Goal: Task Accomplishment & Management: Use online tool/utility

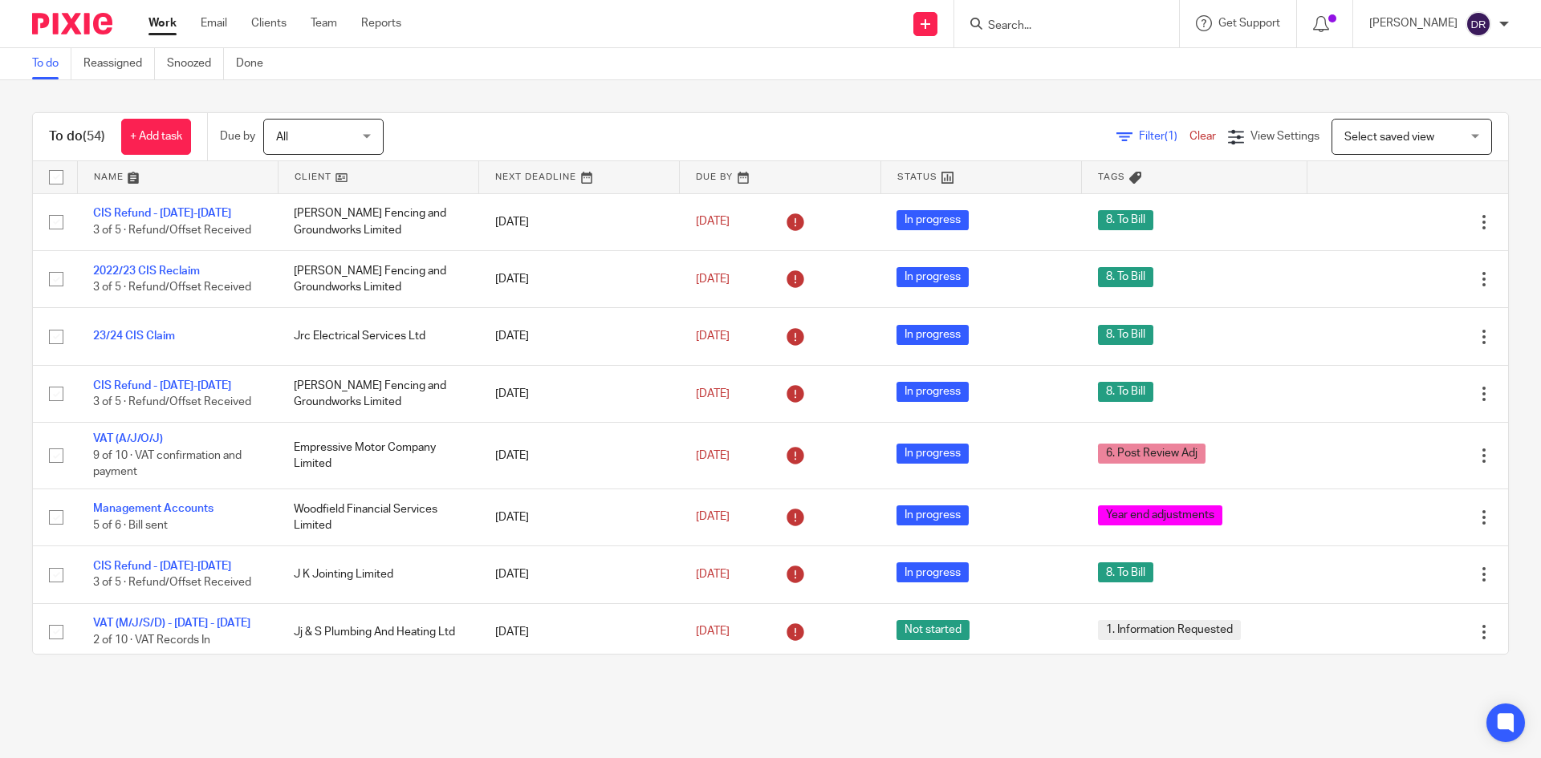
click at [759, 26] on div "Send new email Create task Add client Get Support Contact via email Check our d…" at bounding box center [982, 23] width 1115 height 47
click at [1097, 15] on form at bounding box center [1071, 24] width 171 height 20
click at [1023, 22] on input "Search" at bounding box center [1058, 26] width 144 height 14
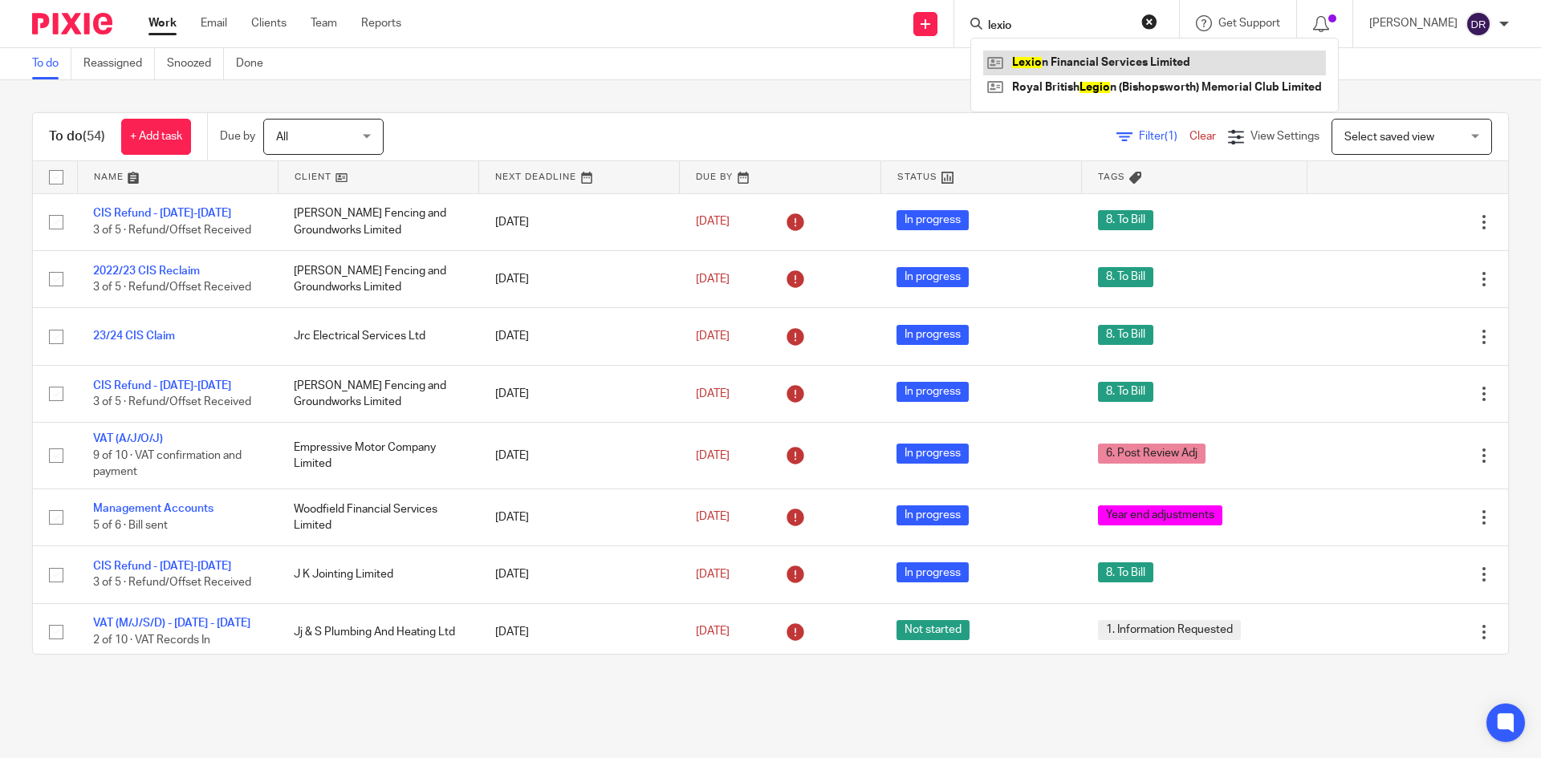
type input "lexio"
click at [1063, 72] on link at bounding box center [1154, 63] width 343 height 24
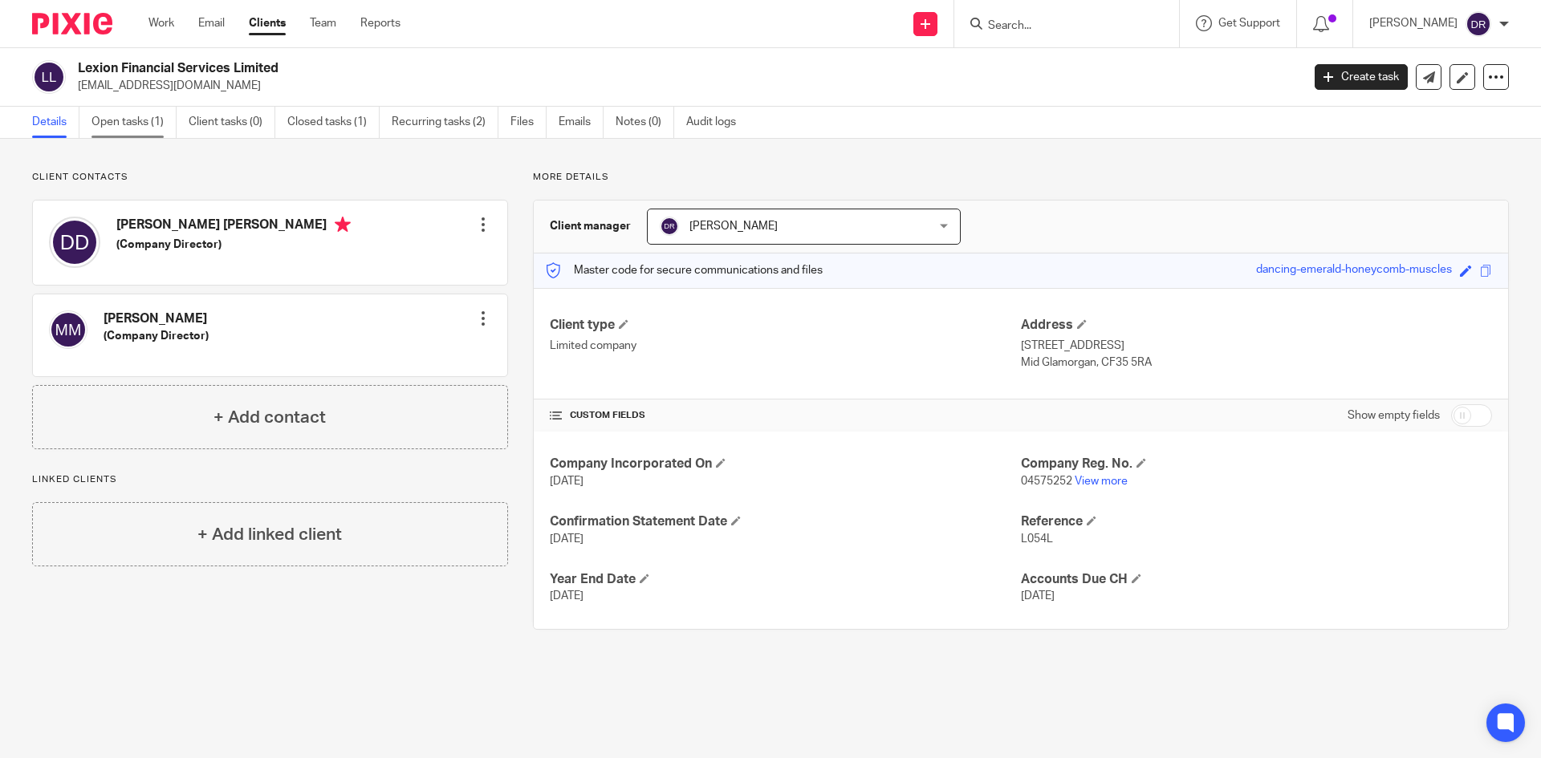
click at [153, 129] on link "Open tasks (1)" at bounding box center [133, 122] width 85 height 31
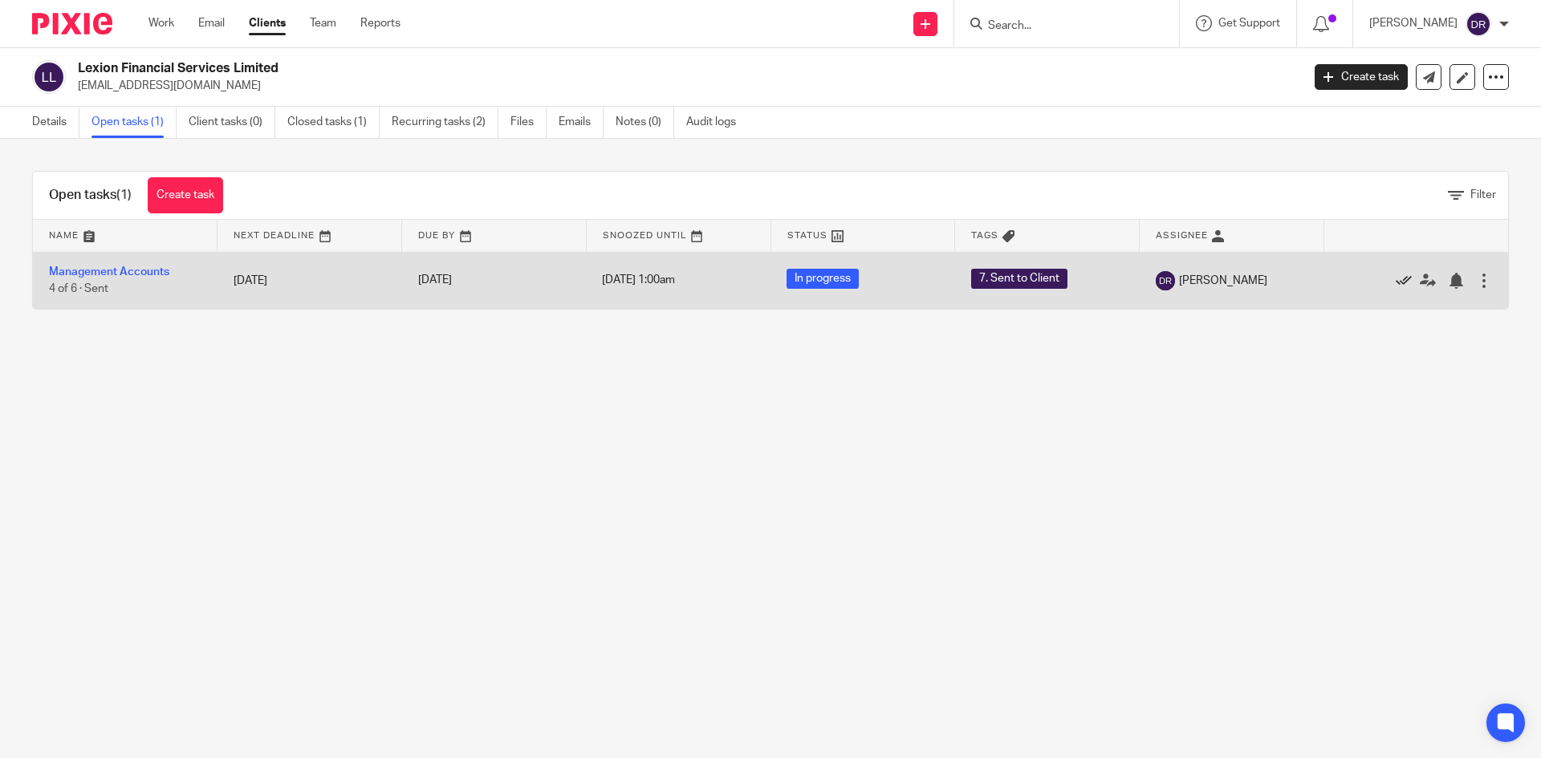
click at [1396, 281] on icon at bounding box center [1404, 281] width 16 height 16
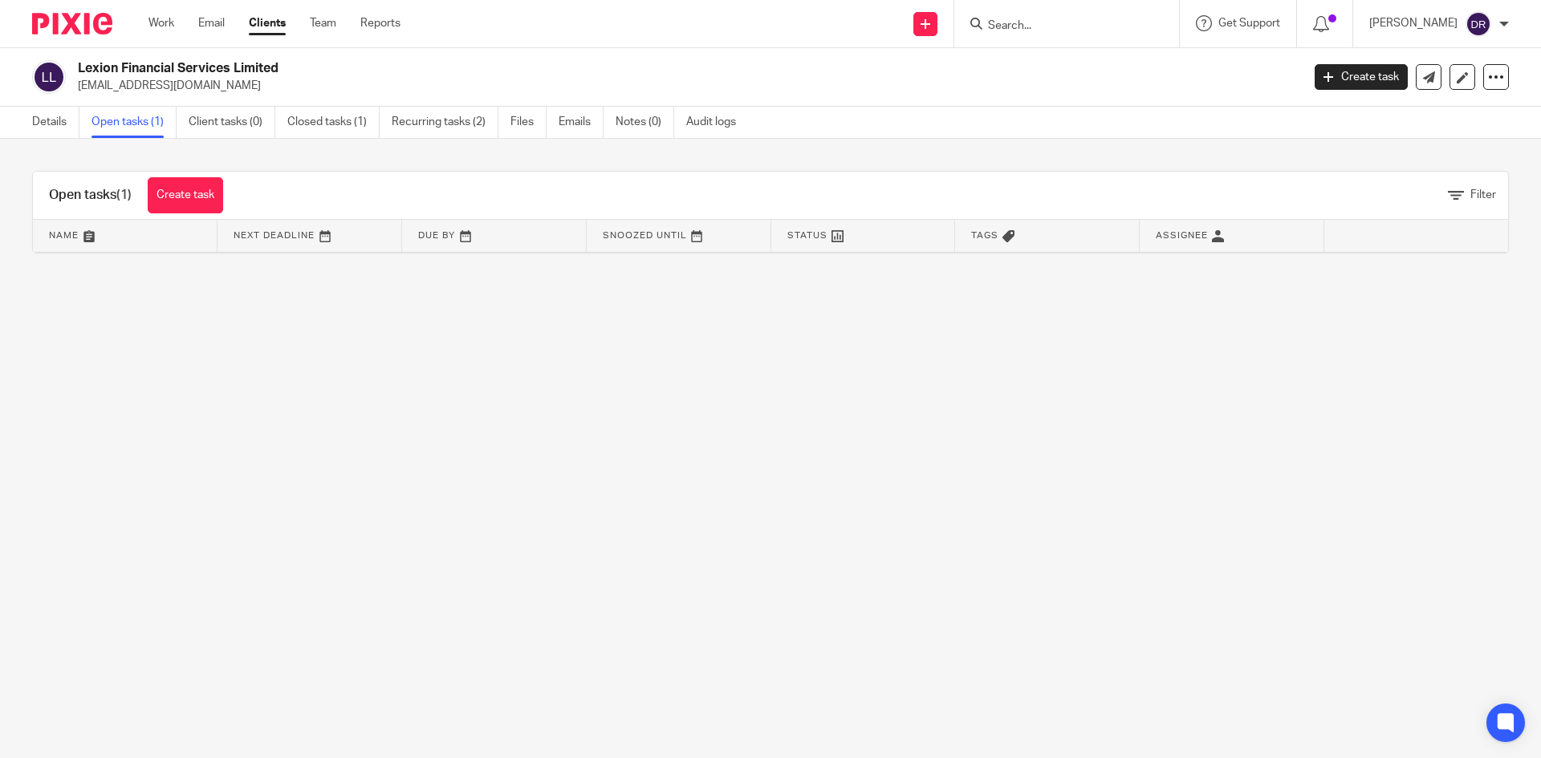
click at [73, 28] on img at bounding box center [72, 24] width 80 height 22
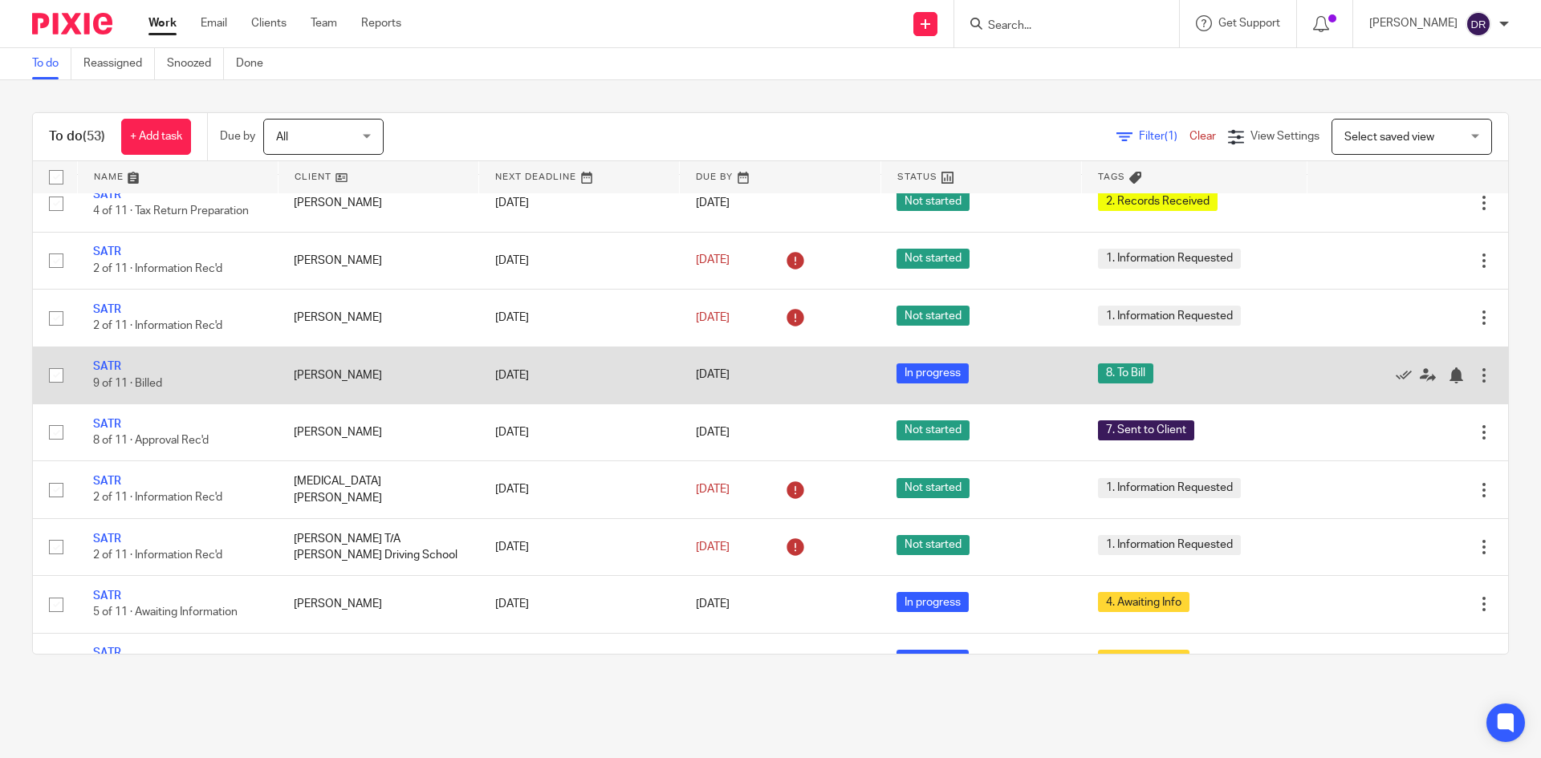
scroll to position [1765, 0]
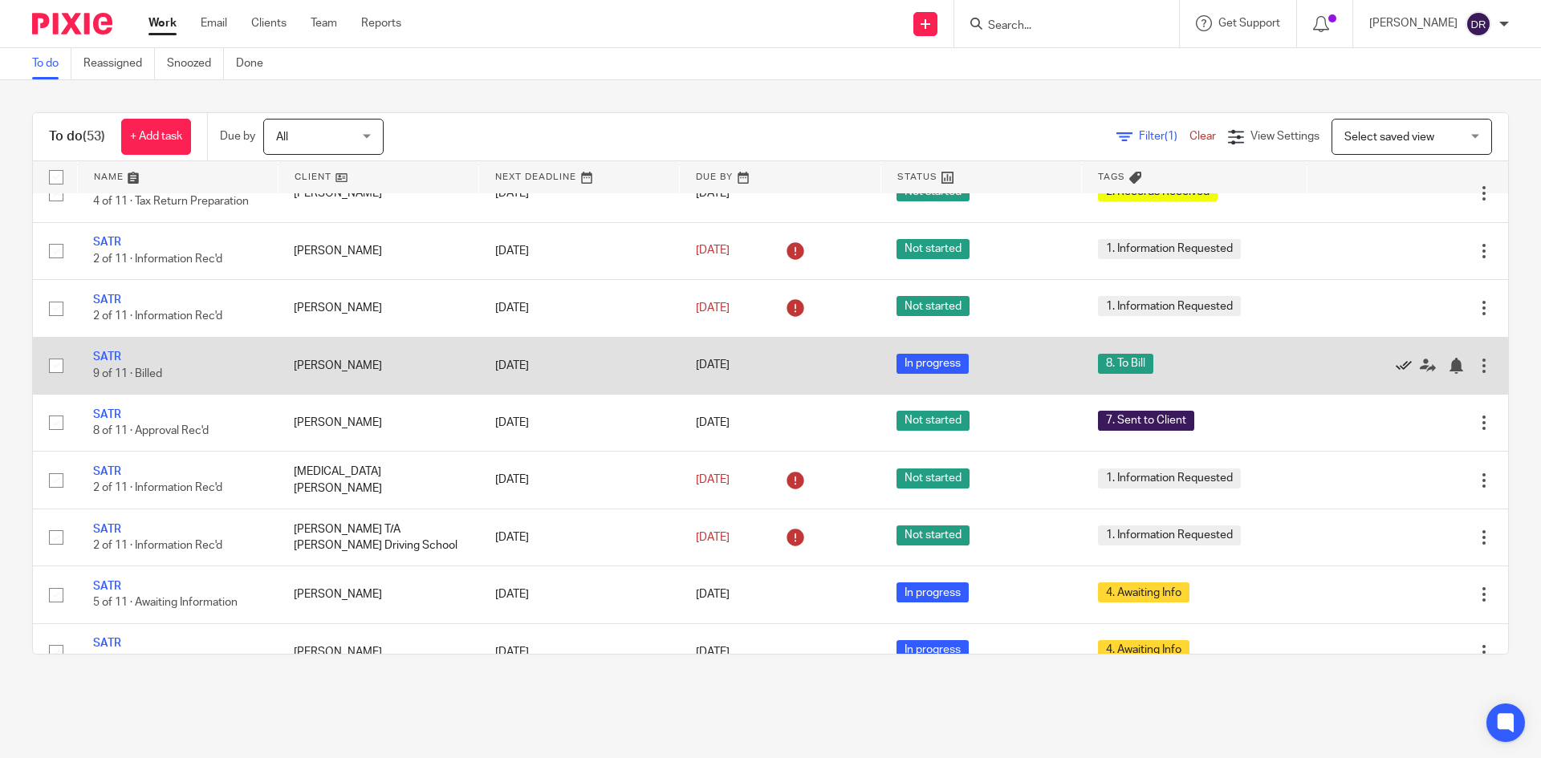
click at [1396, 374] on icon at bounding box center [1404, 366] width 16 height 16
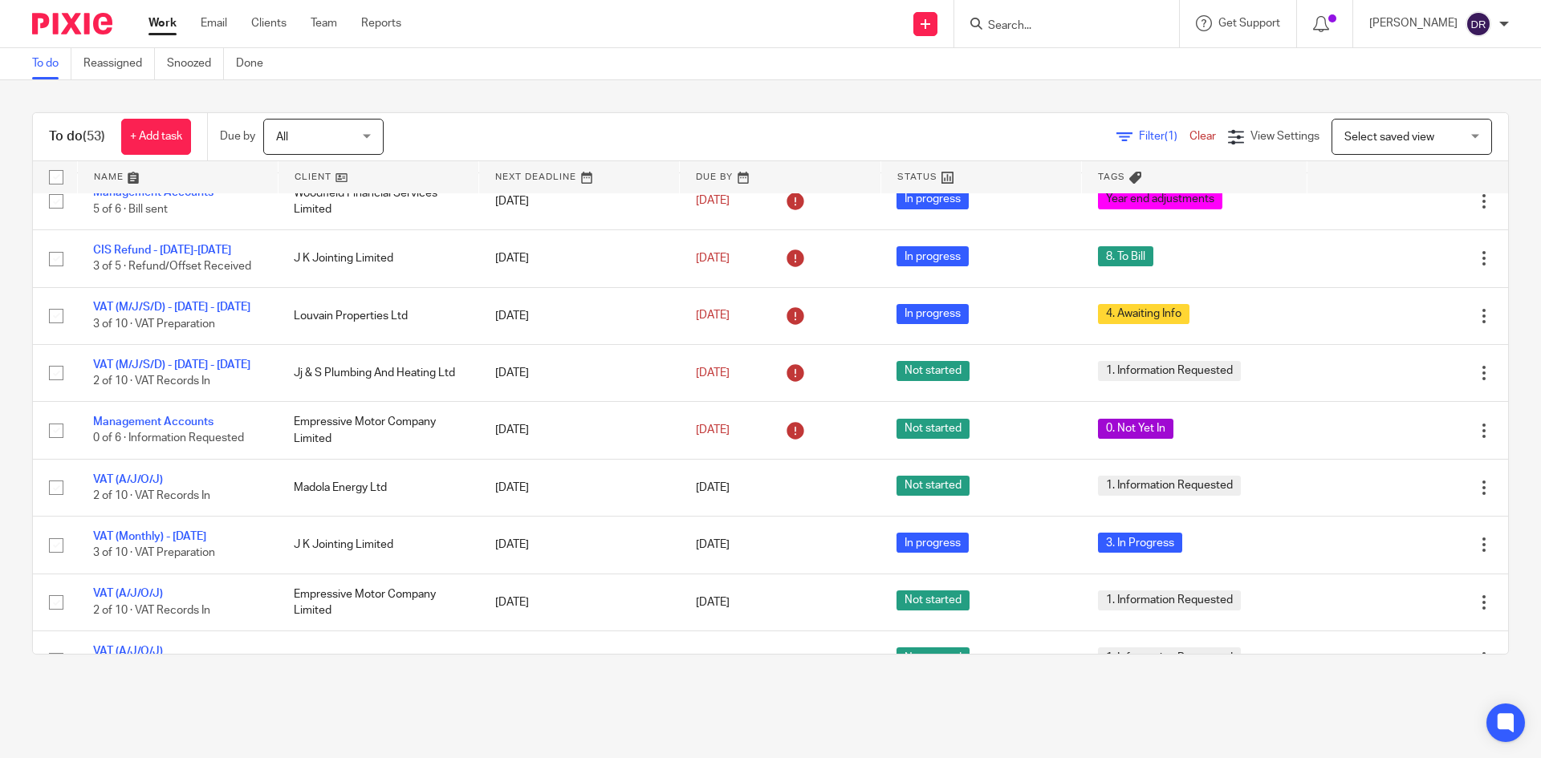
scroll to position [75, 0]
